Goal: Task Accomplishment & Management: Use online tool/utility

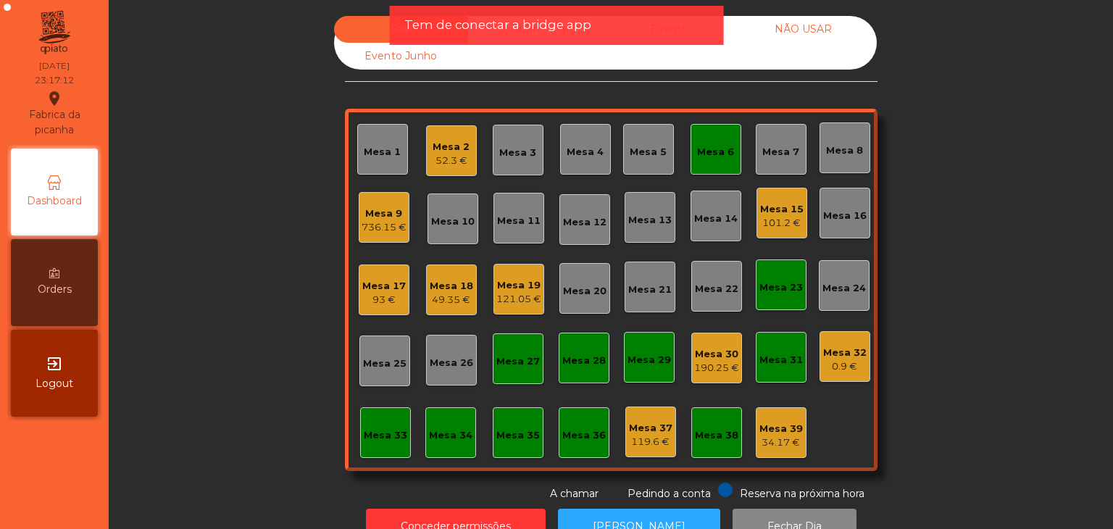
click at [32, 365] on div "exit_to_app Logout" at bounding box center [54, 373] width 87 height 87
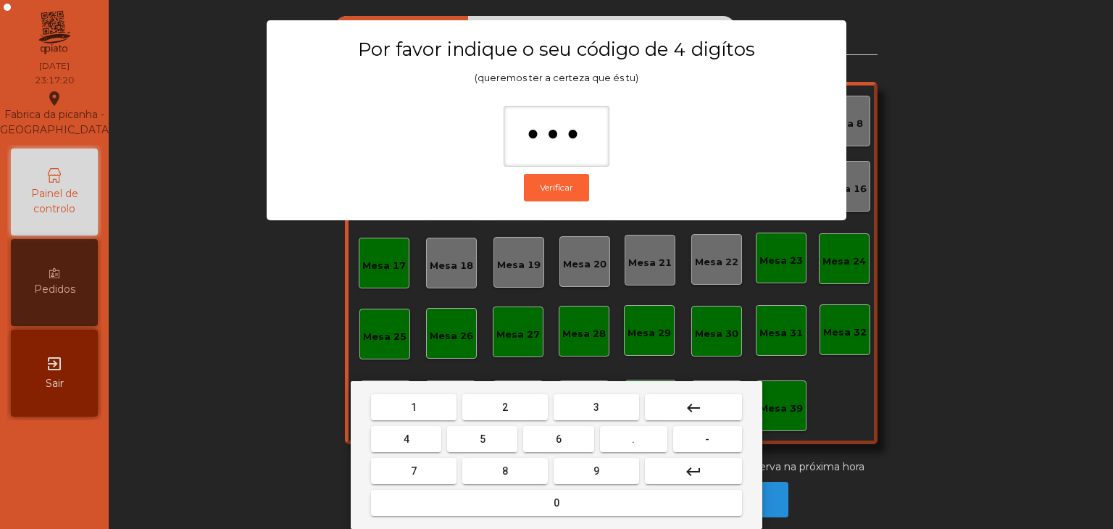
type input "****"
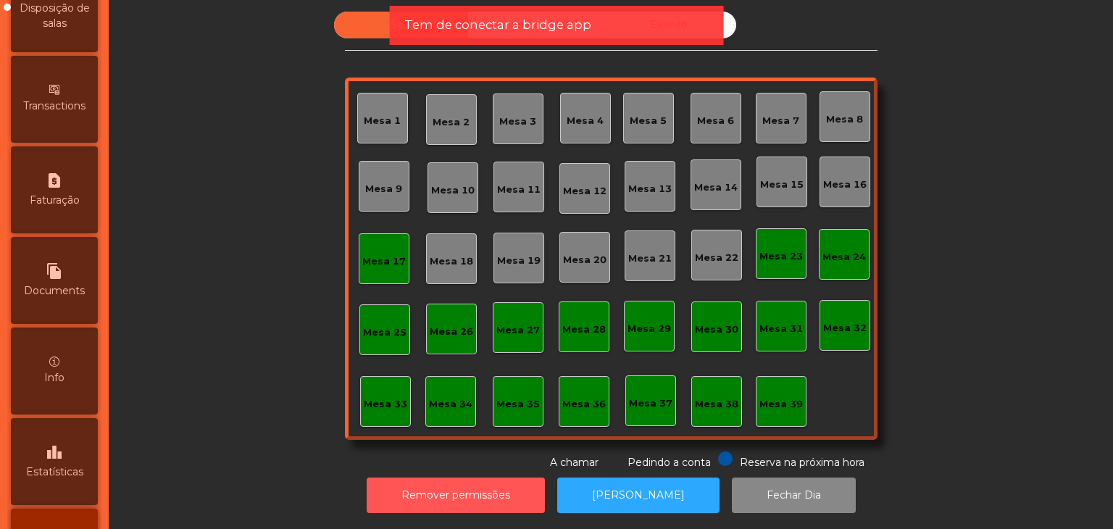
scroll to position [729, 0]
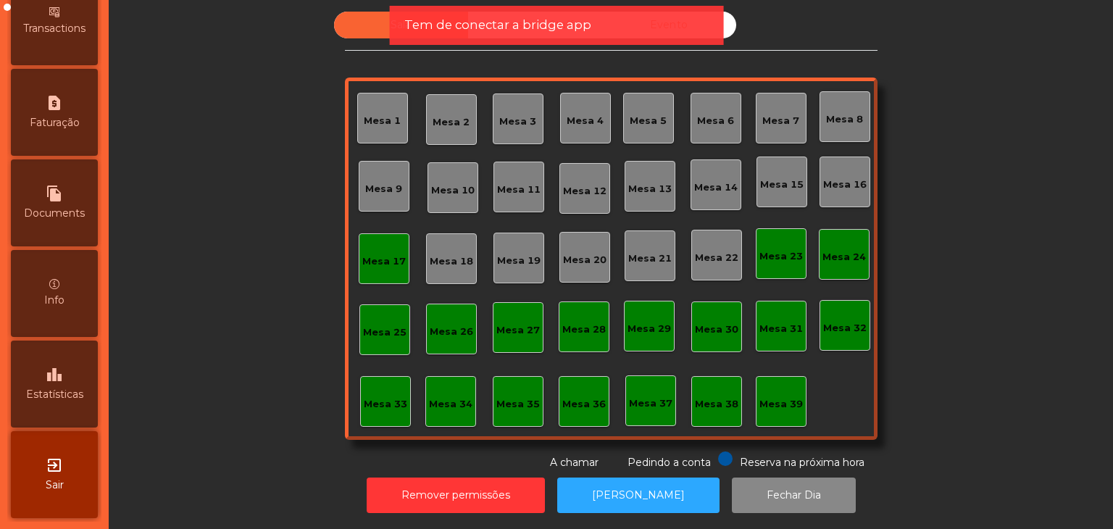
click at [70, 395] on span "Estatísticas" at bounding box center [54, 394] width 57 height 15
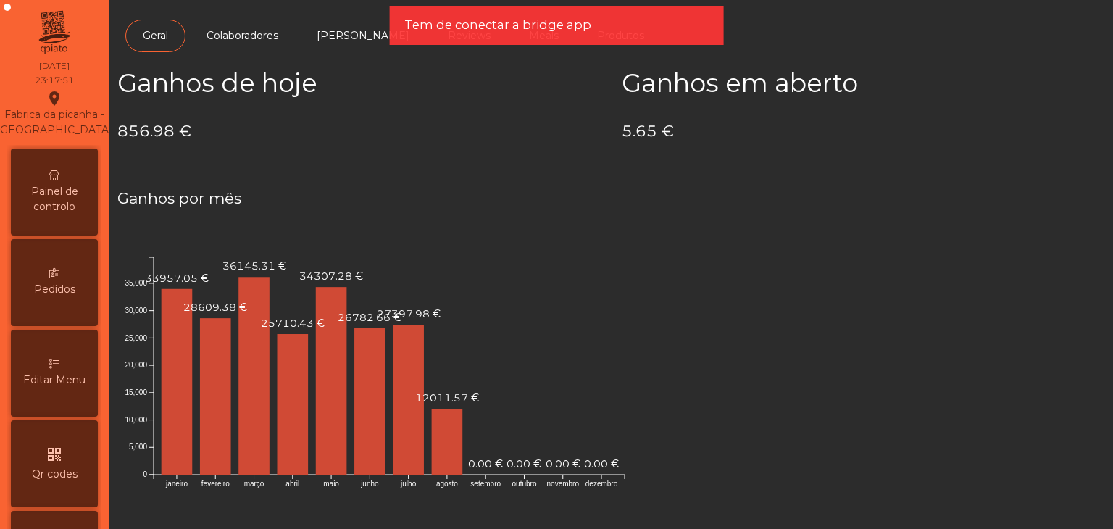
click at [55, 205] on span "Painel de controlo" at bounding box center [54, 199] width 80 height 30
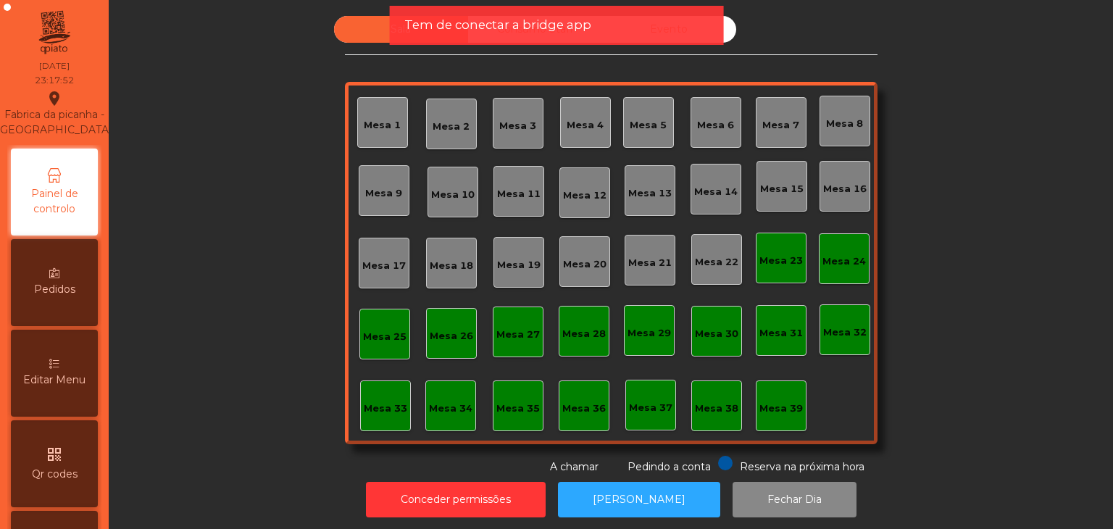
click at [786, 275] on div "Mesa 23" at bounding box center [781, 258] width 51 height 51
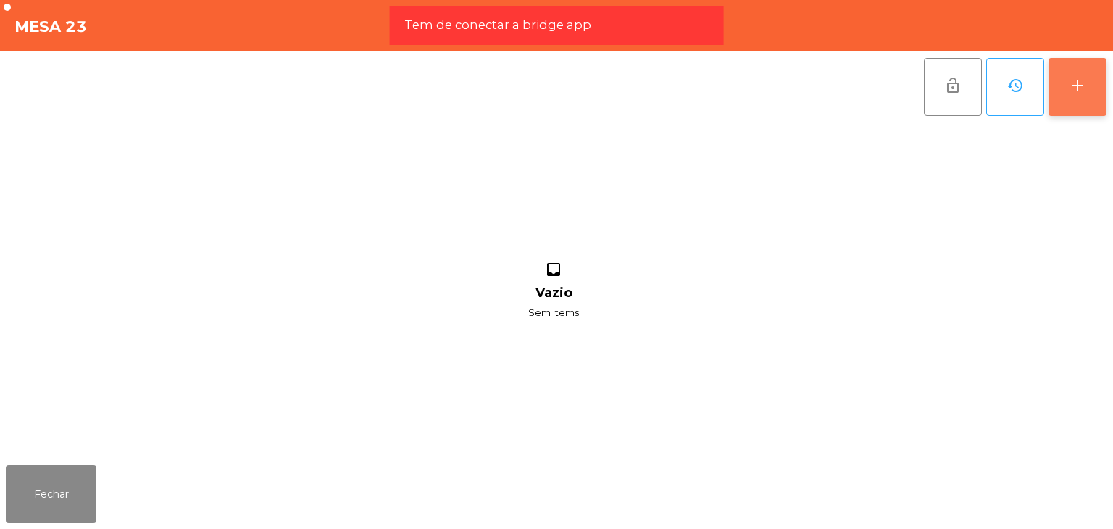
click at [1058, 93] on button "add" at bounding box center [1078, 87] width 58 height 58
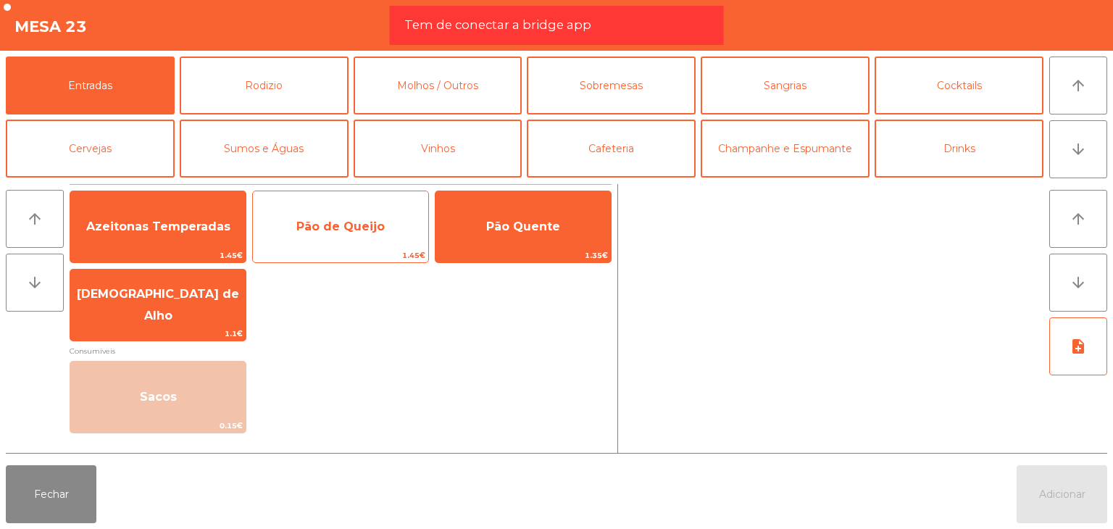
click at [357, 239] on span "Pão de Queijo" at bounding box center [340, 226] width 175 height 39
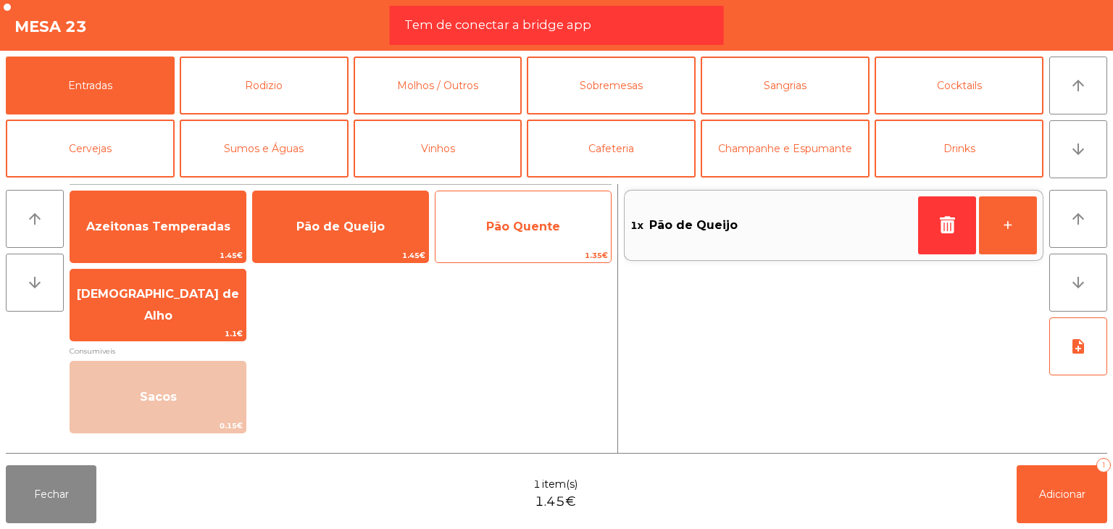
click at [485, 243] on span "Pão Quente" at bounding box center [523, 226] width 175 height 39
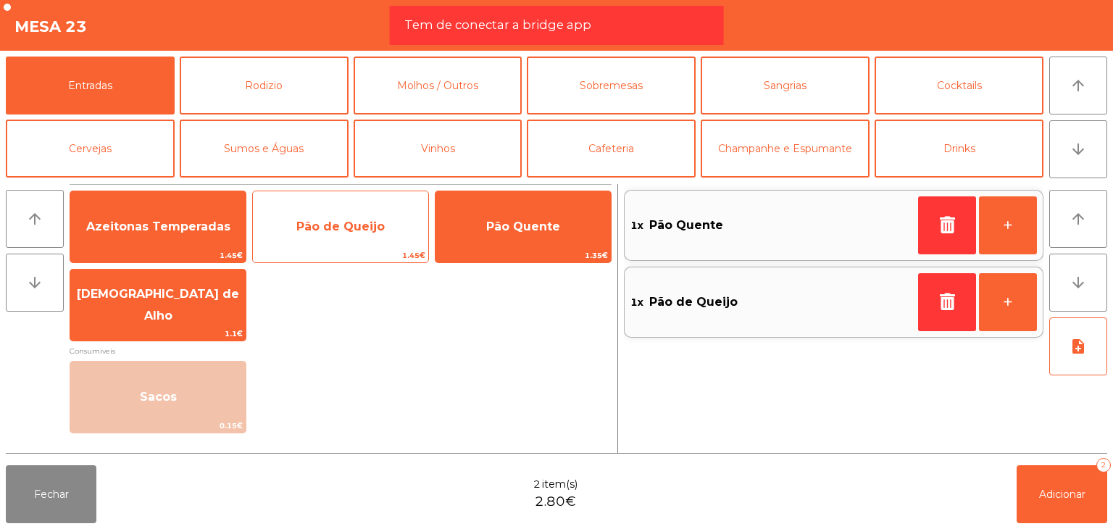
click at [370, 241] on span "Pão de Queijo" at bounding box center [340, 226] width 175 height 39
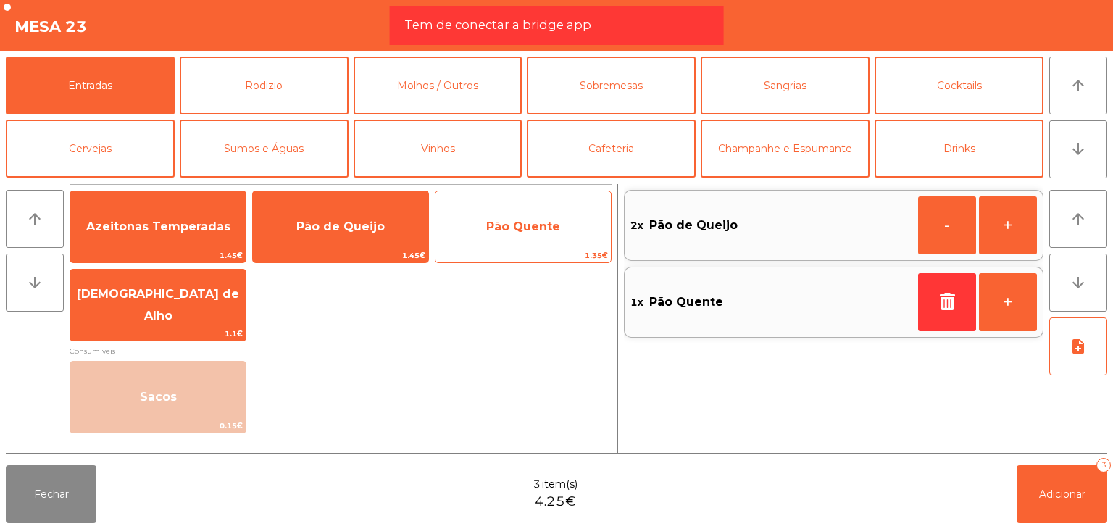
click at [567, 249] on span "1.35€" at bounding box center [523, 256] width 175 height 14
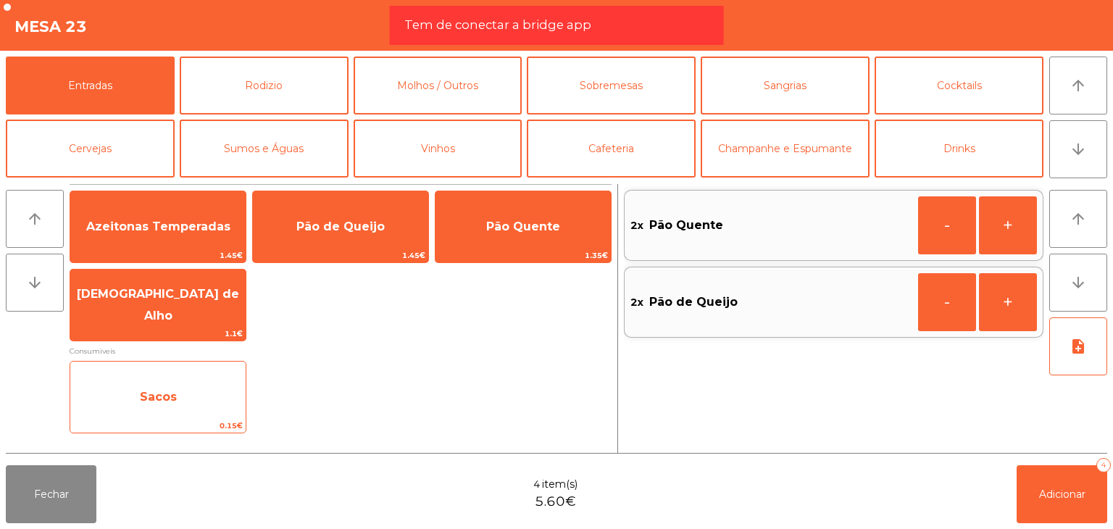
click at [213, 395] on span "Sacos" at bounding box center [157, 397] width 175 height 39
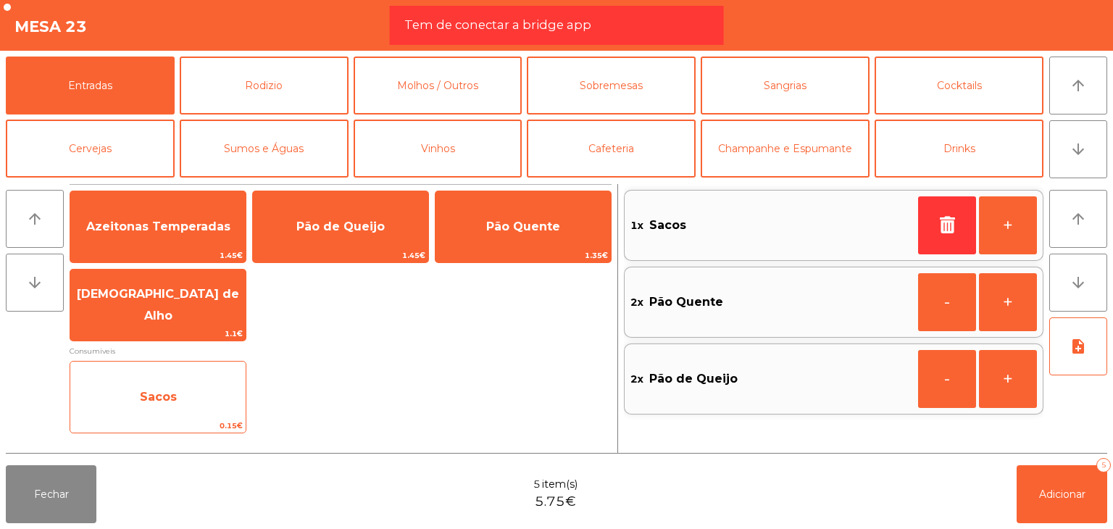
click at [213, 395] on span "Sacos" at bounding box center [157, 397] width 175 height 39
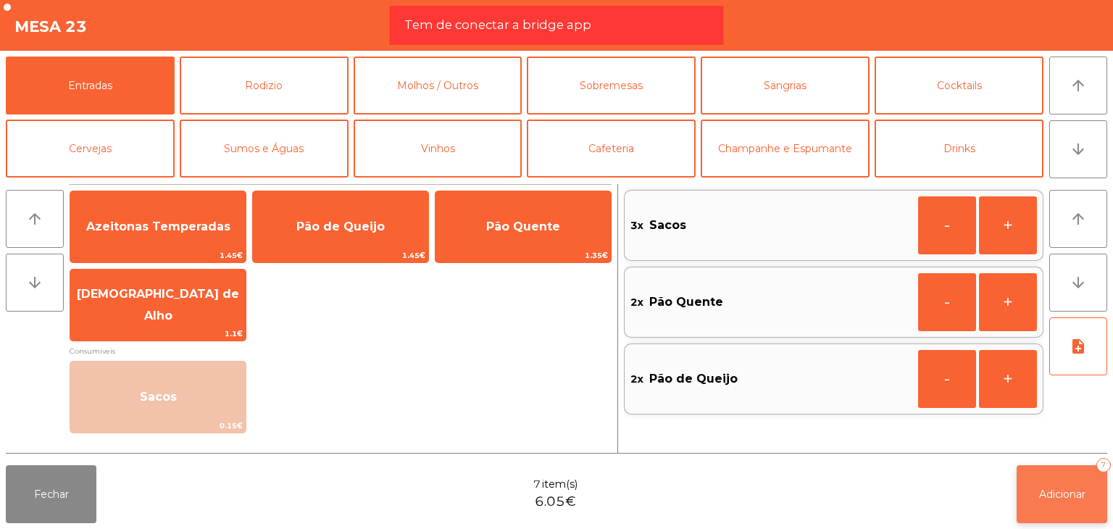
drag, startPoint x: 1067, startPoint y: 501, endPoint x: 1020, endPoint y: 503, distance: 47.9
click at [1067, 501] on button "Adicionar 7" at bounding box center [1062, 494] width 91 height 58
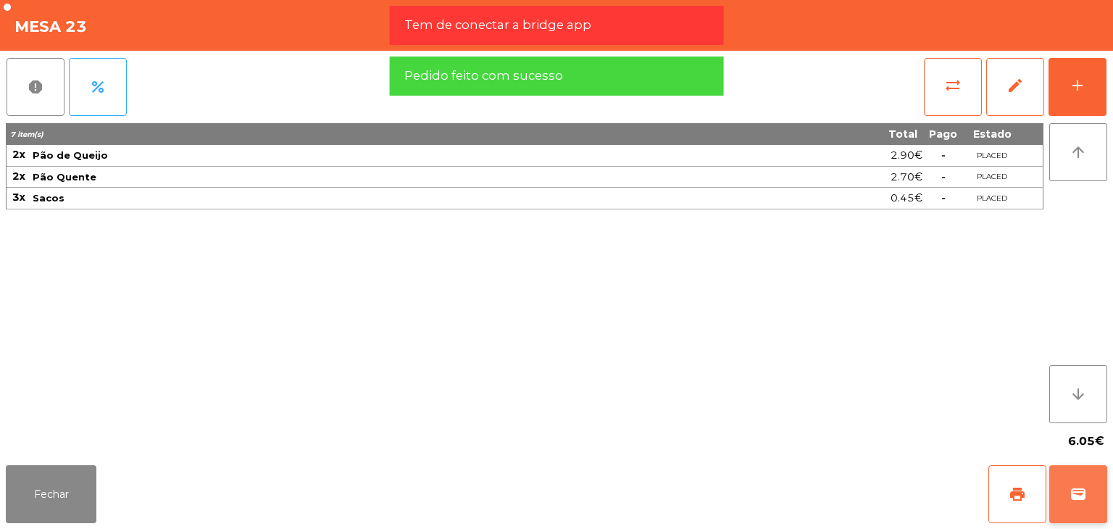
click at [1078, 489] on span "wallet" at bounding box center [1078, 494] width 17 height 17
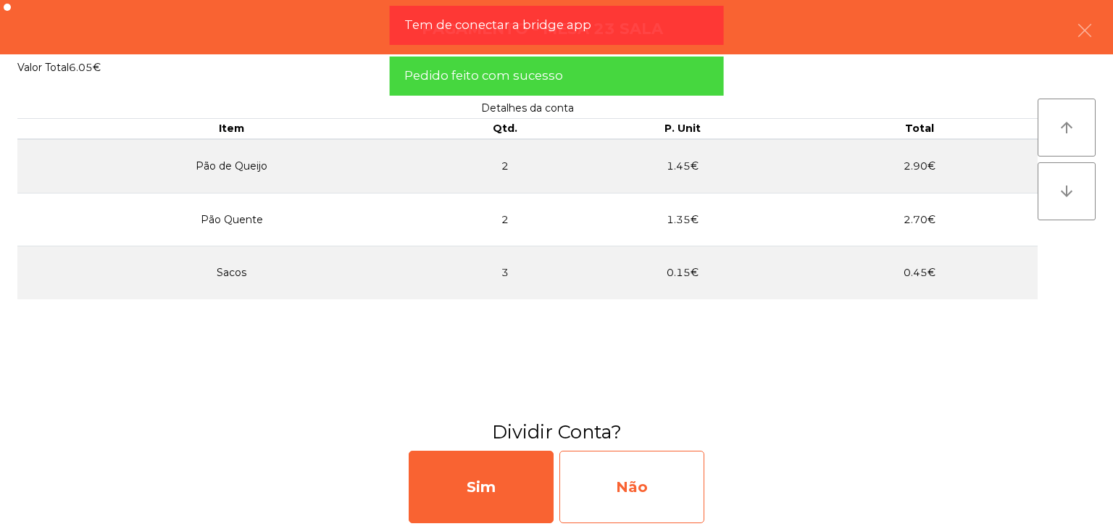
click at [666, 460] on div "Não" at bounding box center [631, 487] width 145 height 72
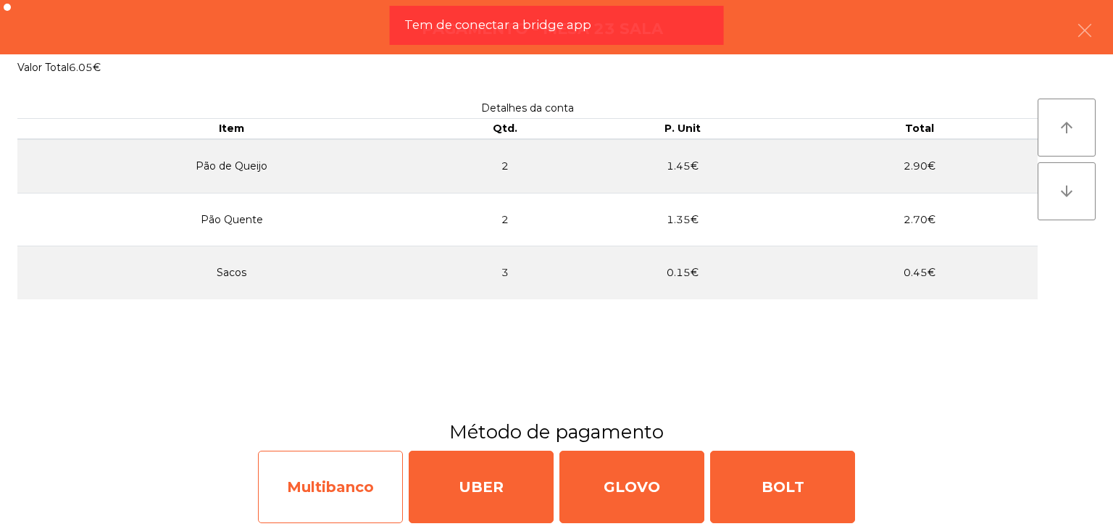
click at [330, 473] on div "Multibanco" at bounding box center [330, 487] width 145 height 72
select select "**"
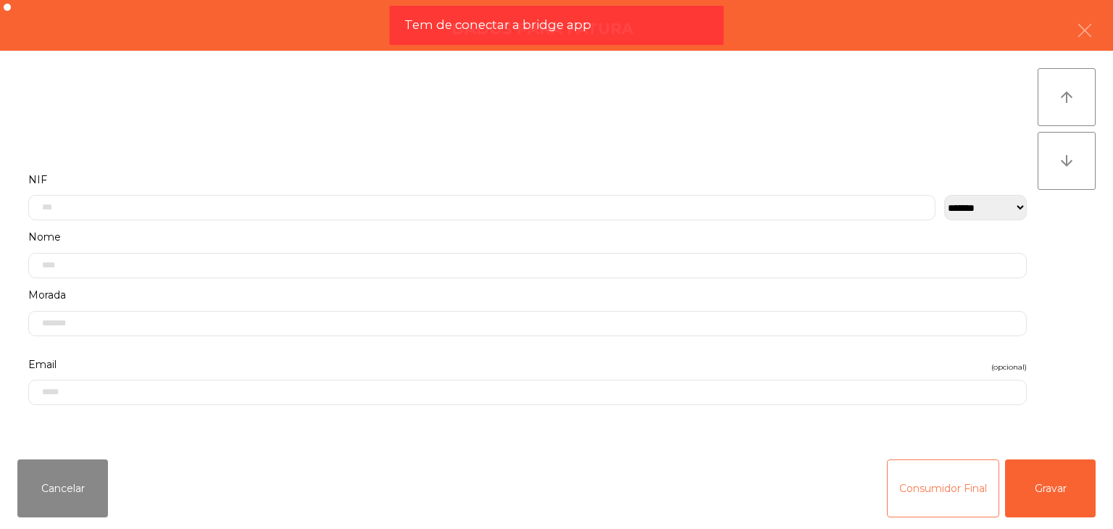
drag, startPoint x: 965, startPoint y: 474, endPoint x: 904, endPoint y: 499, distance: 66.6
click at [966, 474] on button "Consumidor Final" at bounding box center [943, 488] width 112 height 58
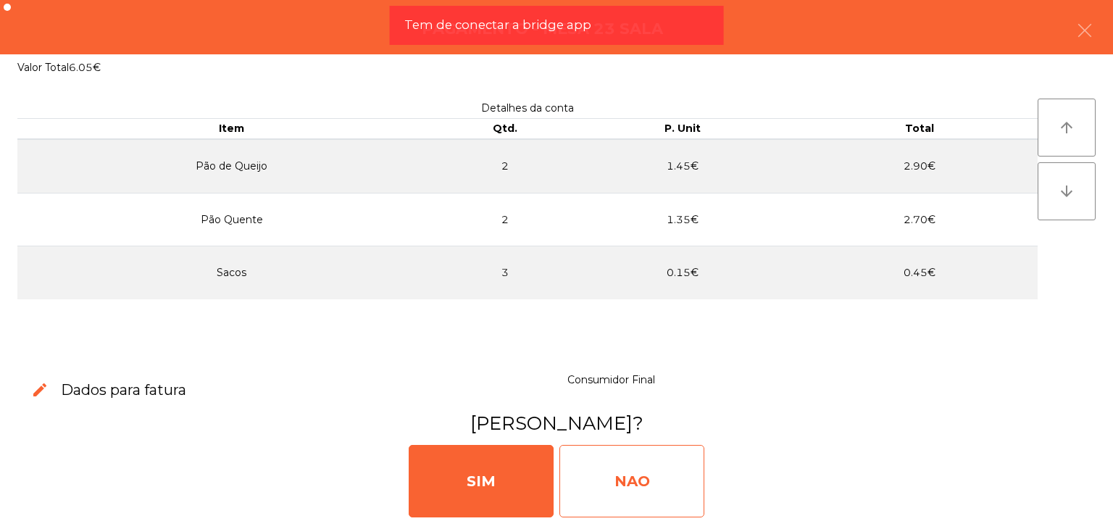
click at [682, 486] on div "NAO" at bounding box center [631, 481] width 145 height 72
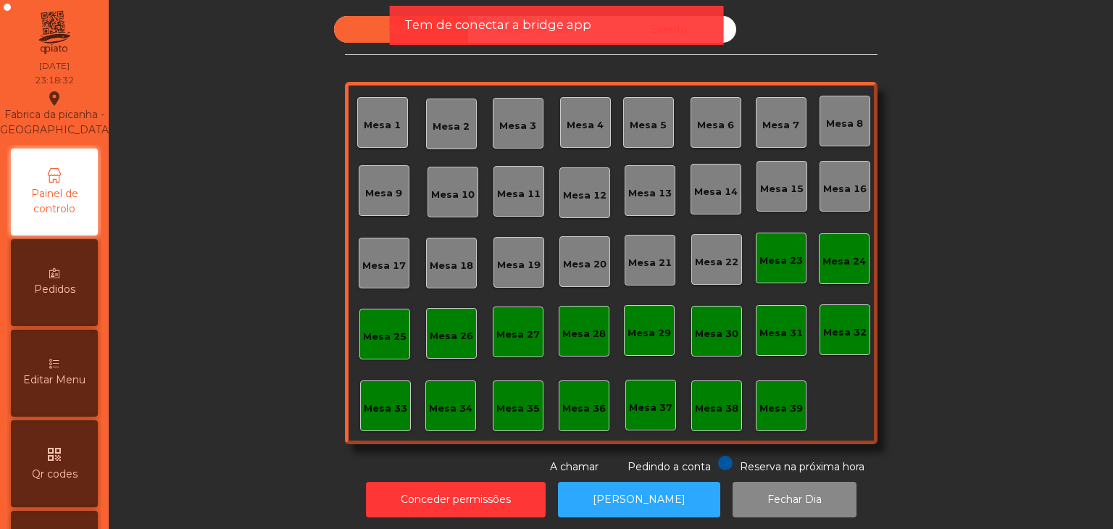
scroll to position [14, 0]
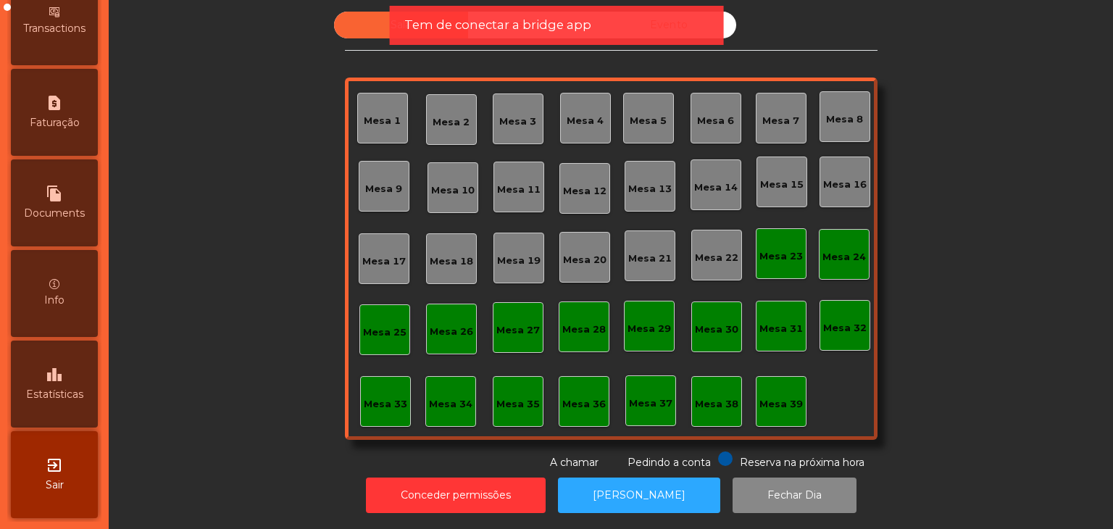
click at [59, 465] on icon "exit_to_app" at bounding box center [54, 465] width 17 height 17
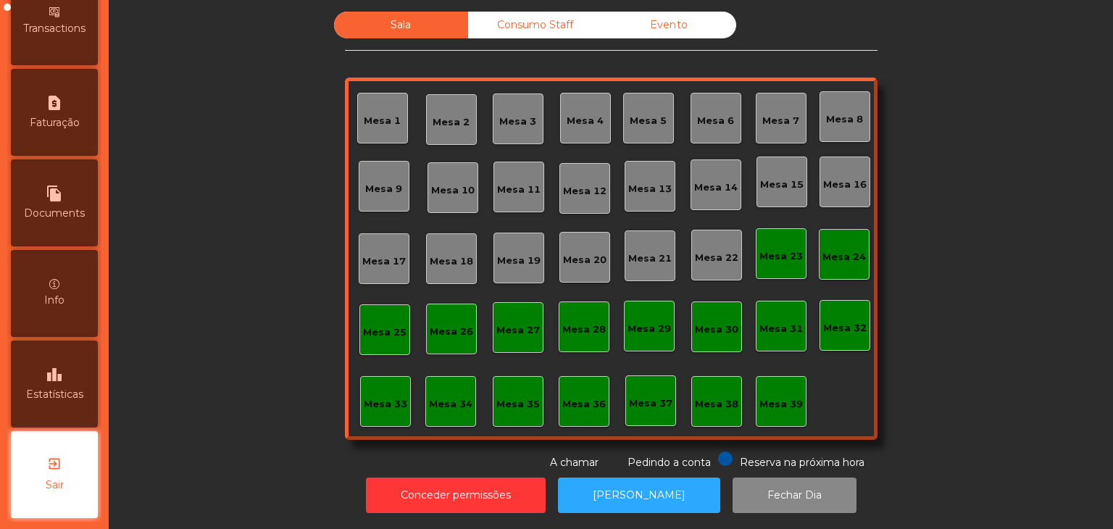
scroll to position [729, 0]
